Goal: Task Accomplishment & Management: Manage account settings

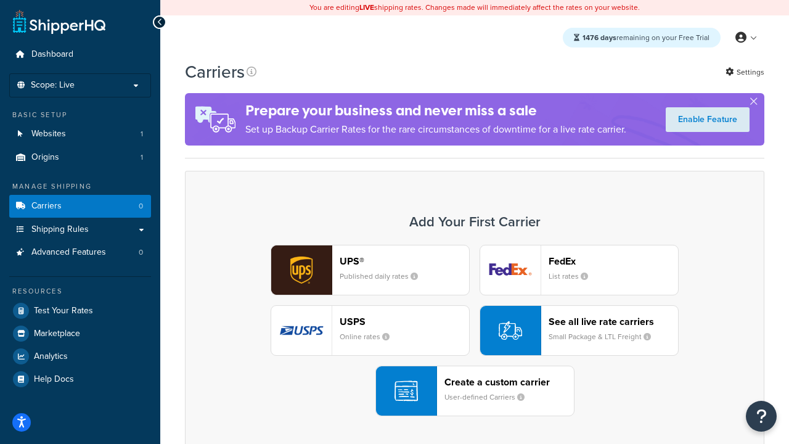
click at [474, 330] on div "UPS® Published daily rates FedEx List rates USPS Online rates See all live rate…" at bounding box center [474, 330] width 553 height 171
click at [613, 261] on header "FedEx" at bounding box center [612, 261] width 129 height 12
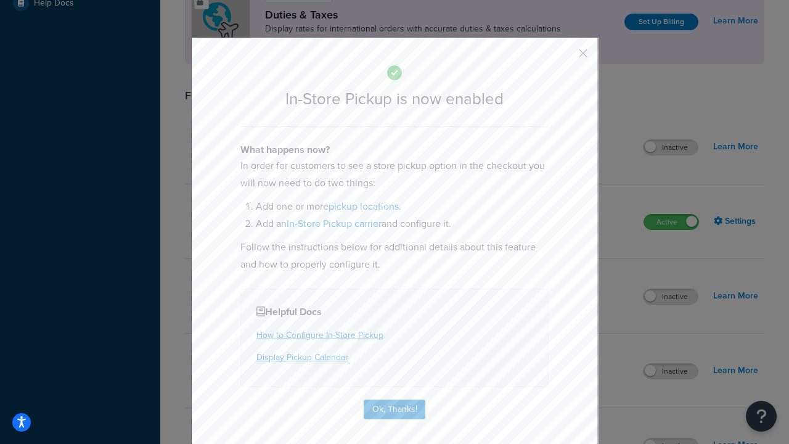
click at [564, 57] on button "button" at bounding box center [564, 57] width 3 height 3
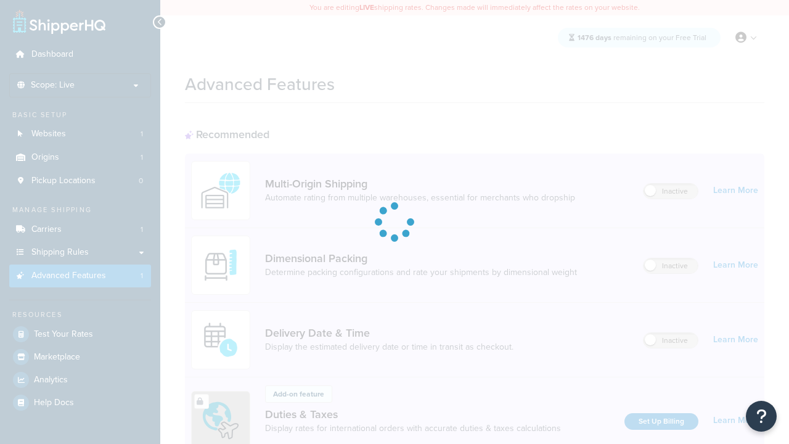
scroll to position [399, 0]
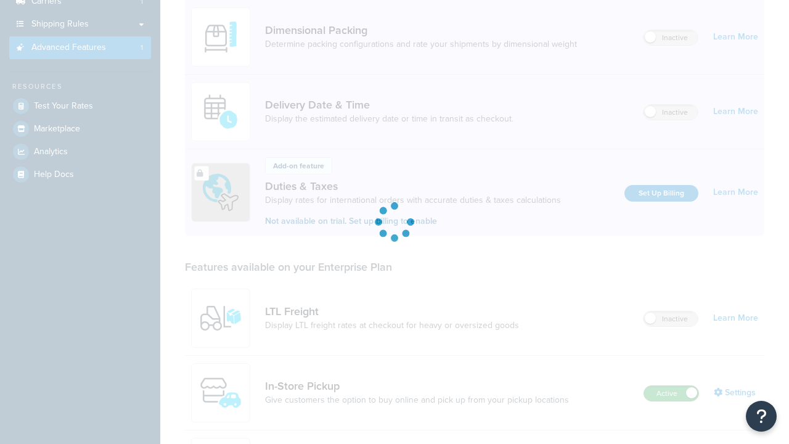
click at [671, 386] on label "Active" at bounding box center [671, 393] width 54 height 15
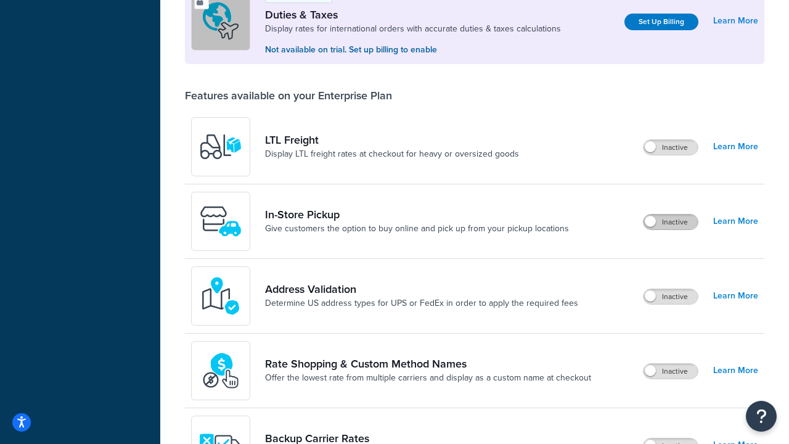
scroll to position [376, 0]
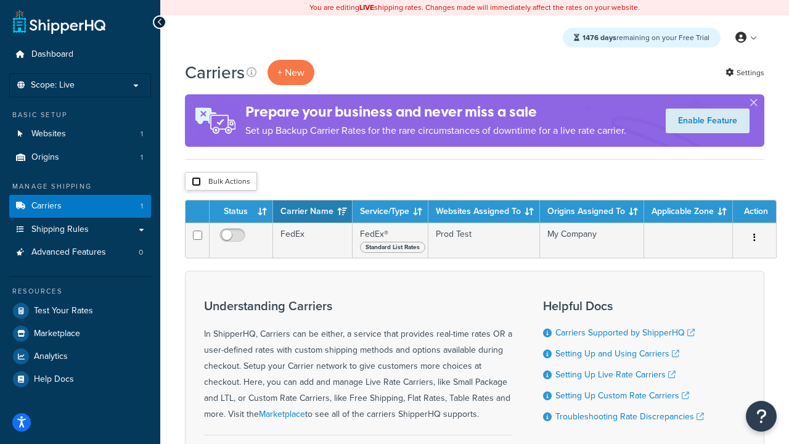
click at [196, 182] on input "checkbox" at bounding box center [196, 181] width 9 height 9
checkbox input "true"
click at [0, 0] on button "Delete" at bounding box center [0, 0] width 0 height 0
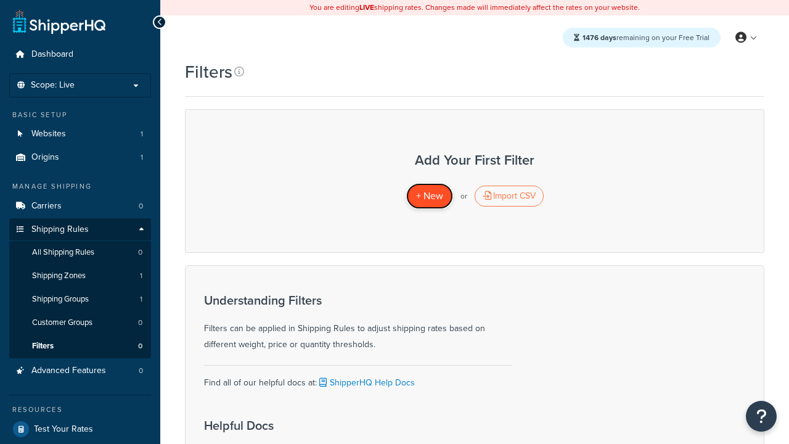
click at [429, 196] on span "+ New" at bounding box center [429, 196] width 27 height 14
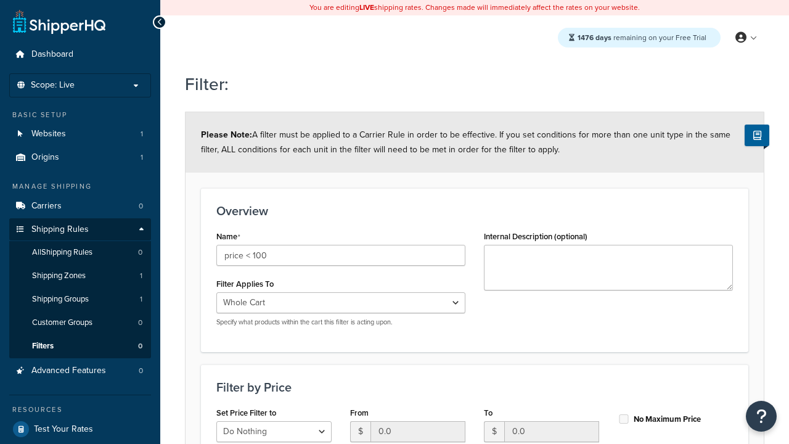
select select "range"
type input "price < 100"
type input "100"
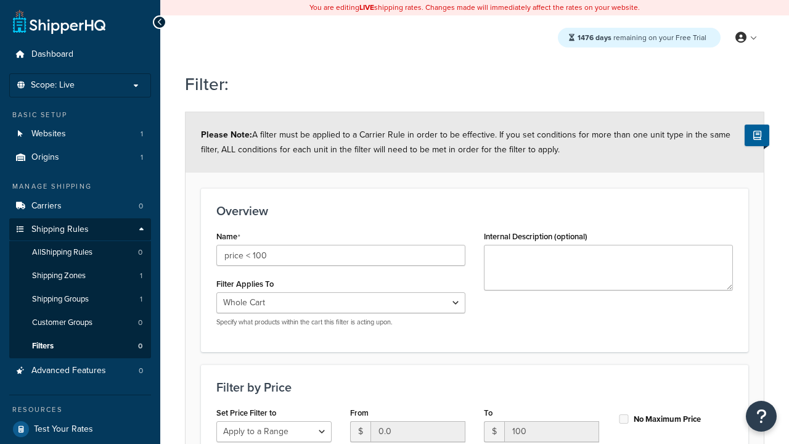
type input "100"
checkbox input "true"
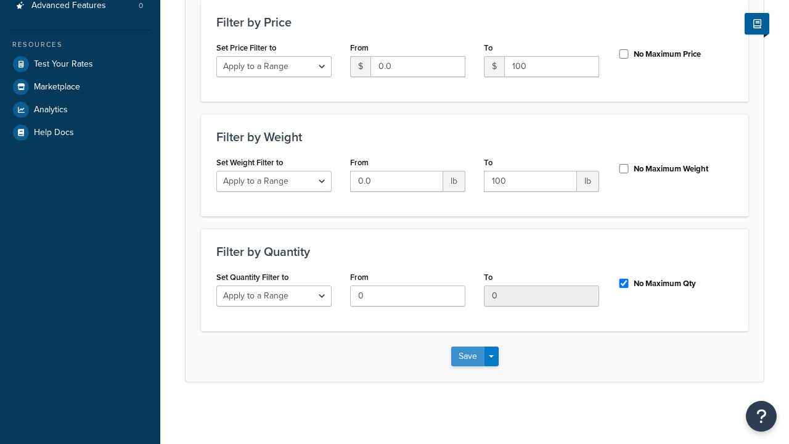
click at [467, 356] on button "Save" at bounding box center [467, 356] width 33 height 20
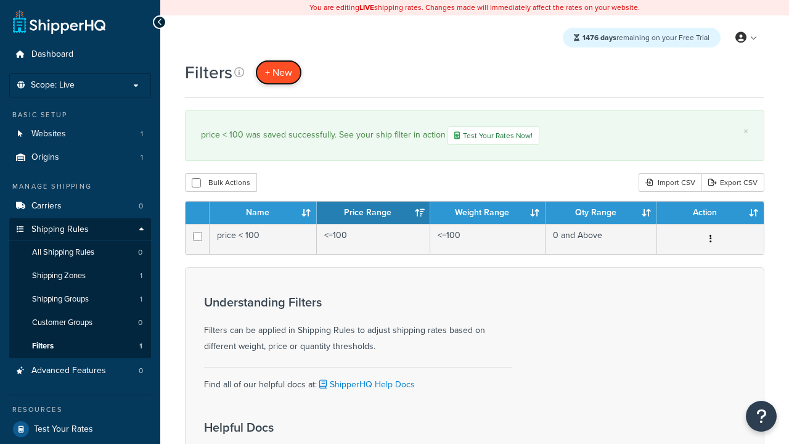
click at [279, 72] on span "+ New" at bounding box center [278, 72] width 27 height 14
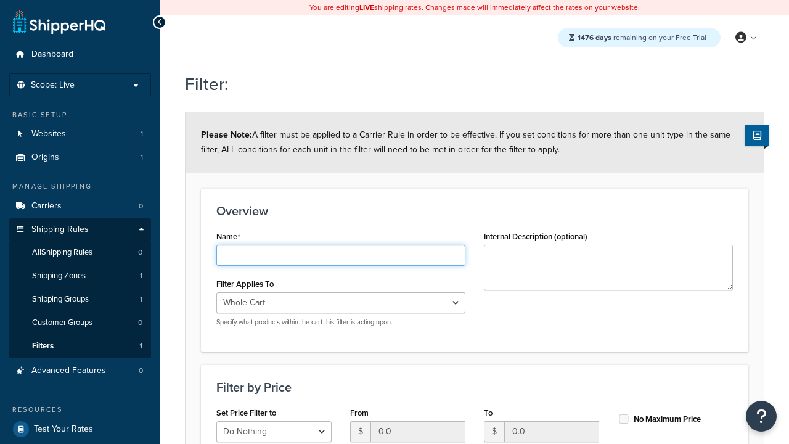
type input "weight < 10lbs"
select select "range"
type input "weight < 10lbs"
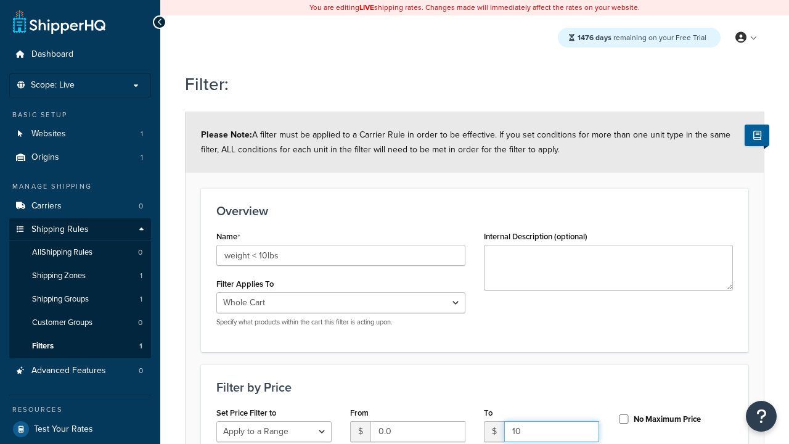
type input "10"
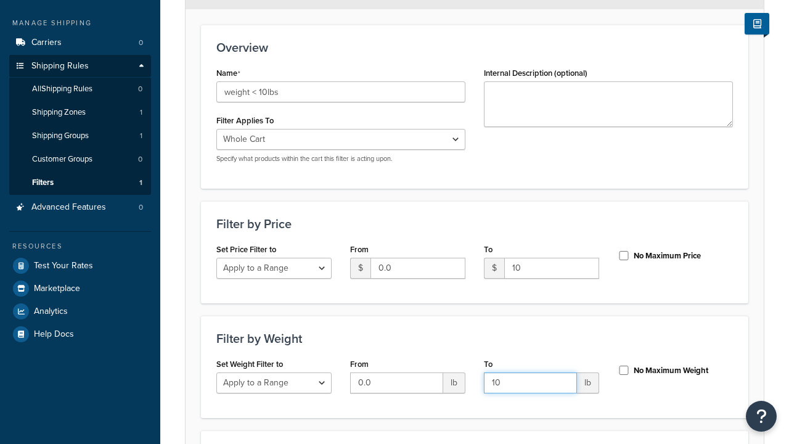
type input "10"
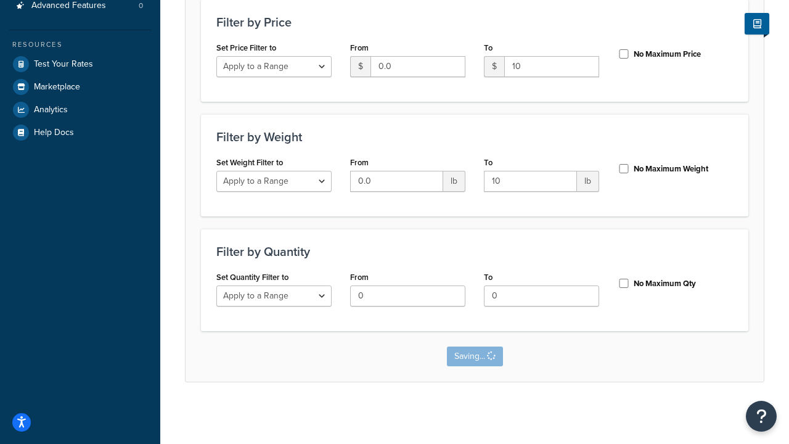
scroll to position [0, 0]
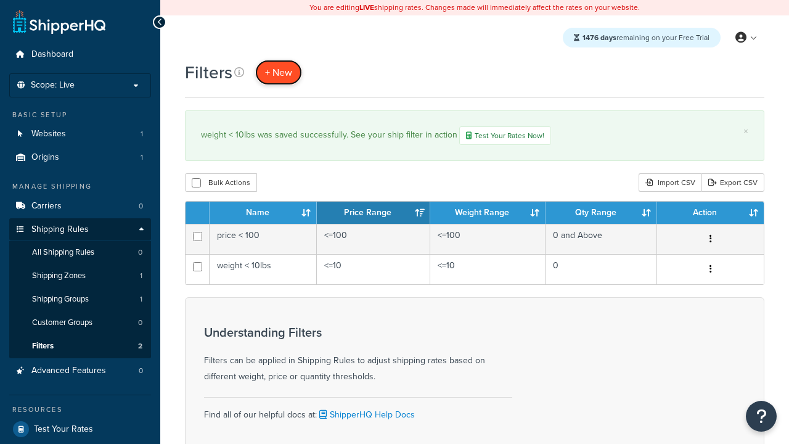
click at [279, 72] on span "+ New" at bounding box center [278, 72] width 27 height 14
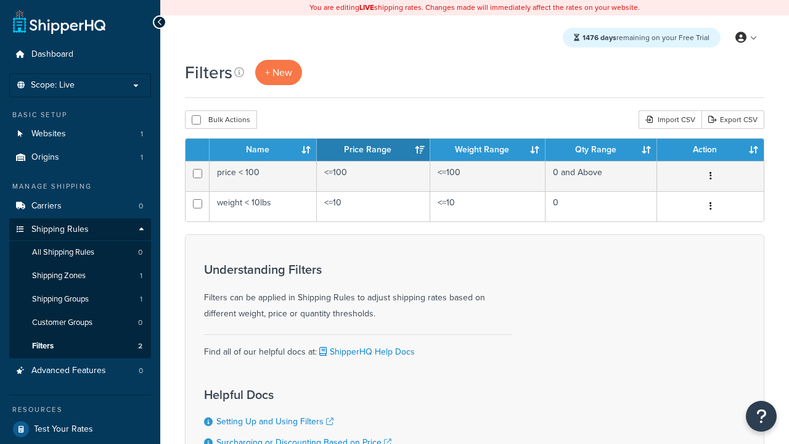
click at [263, 150] on th "Name" at bounding box center [262, 150] width 107 height 22
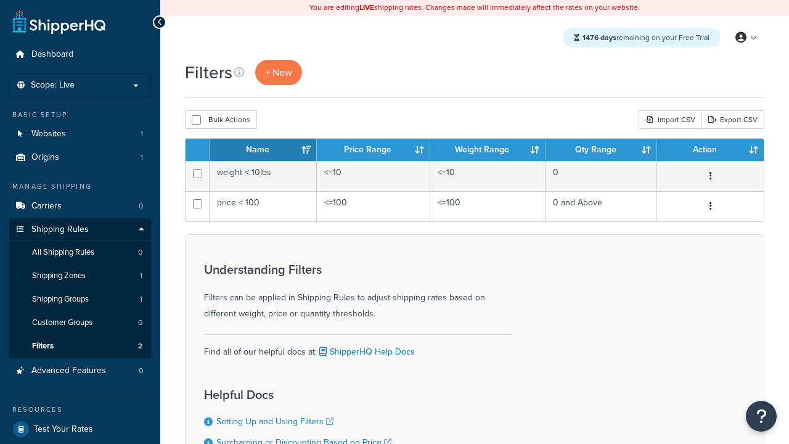
click at [373, 150] on th "Price Range" at bounding box center [373, 150] width 113 height 22
click at [487, 150] on th "Weight Range" at bounding box center [487, 150] width 115 height 22
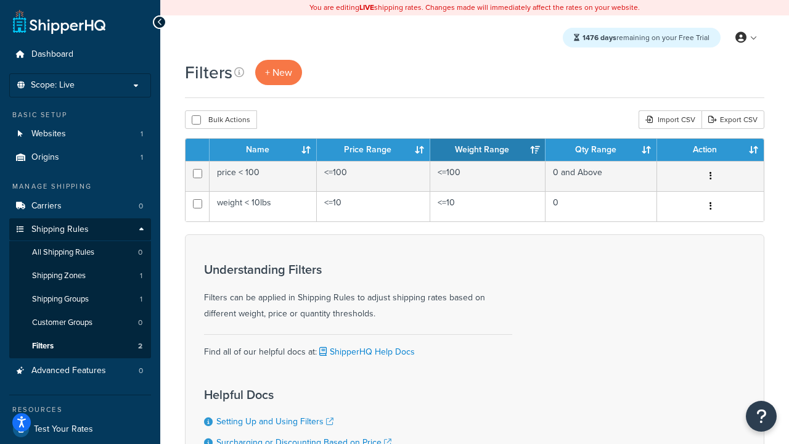
click at [601, 150] on th "Qty Range" at bounding box center [601, 150] width 112 height 22
click at [710, 150] on th "Action" at bounding box center [710, 150] width 107 height 22
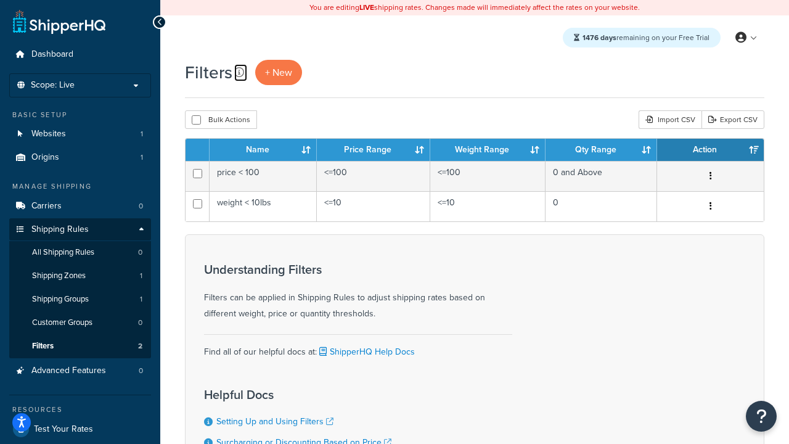
click at [239, 72] on icon at bounding box center [239, 72] width 10 height 10
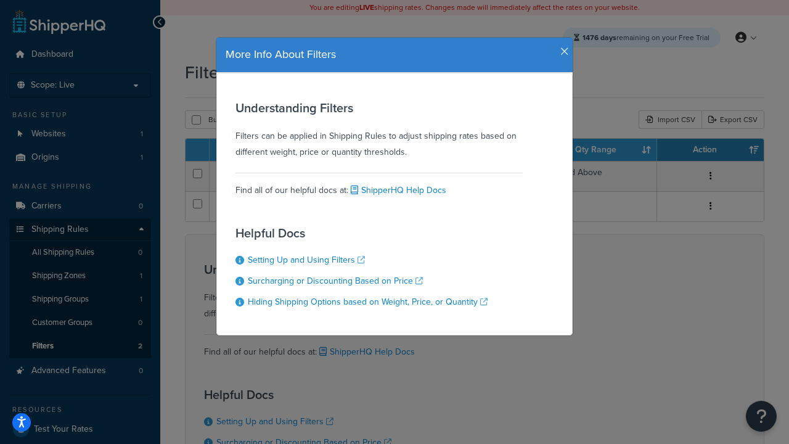
click at [561, 47] on icon "button" at bounding box center [564, 51] width 9 height 11
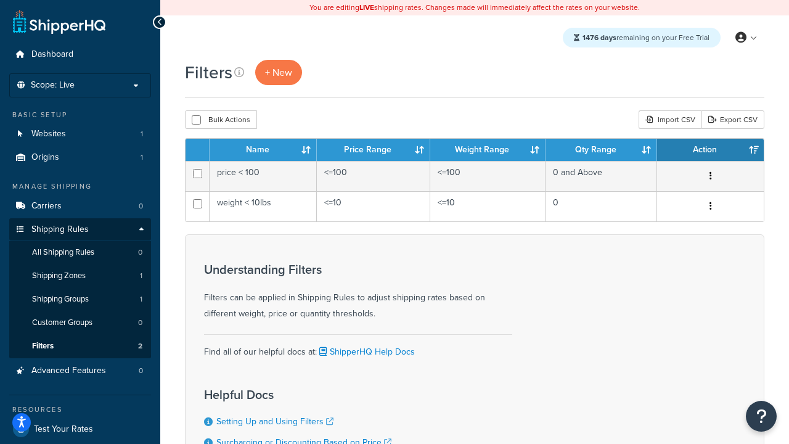
scroll to position [111, 0]
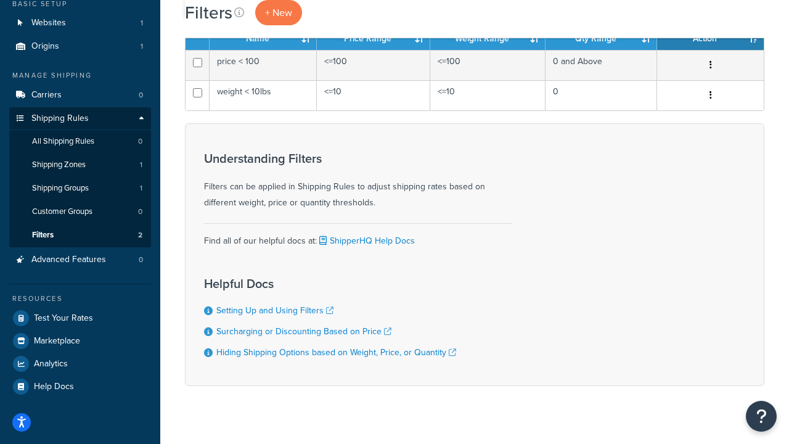
click at [221, 18] on button "Bulk Actions" at bounding box center [221, 8] width 72 height 18
checkbox input "true"
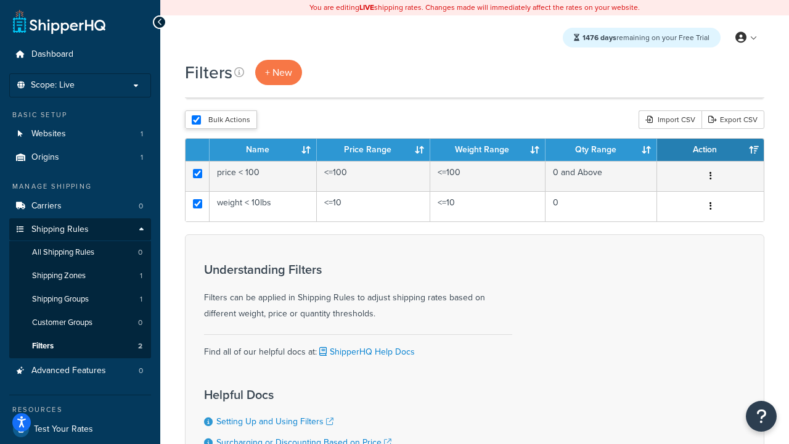
click at [0, 0] on button "Delete" at bounding box center [0, 0] width 0 height 0
